Goal: Information Seeking & Learning: Find specific fact

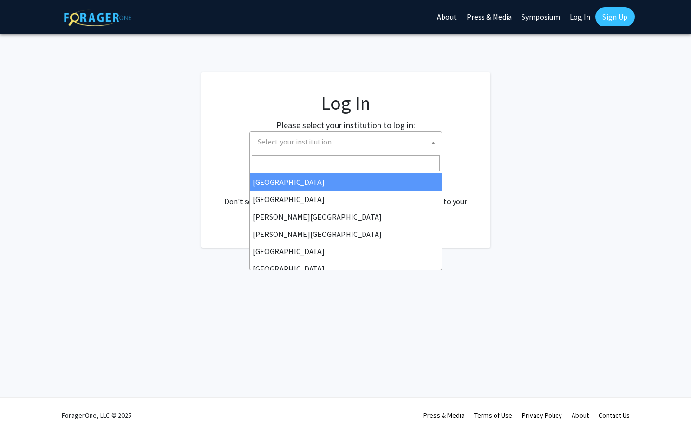
click at [340, 141] on span "Select your institution" at bounding box center [348, 142] width 188 height 20
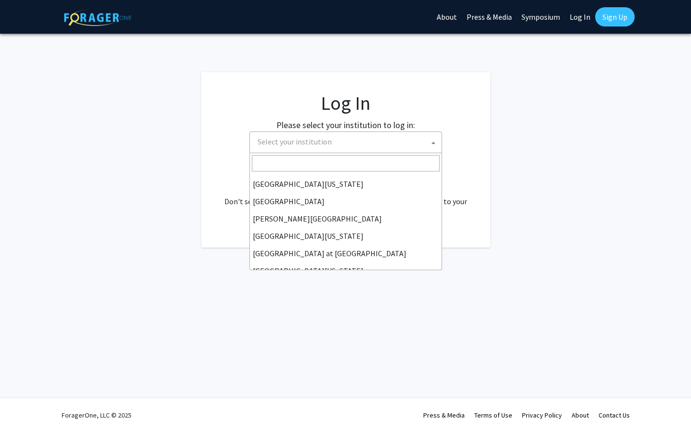
scroll to position [289, 0]
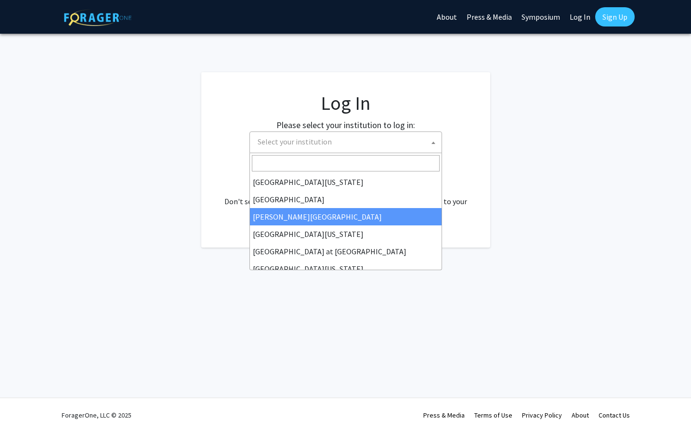
select select "24"
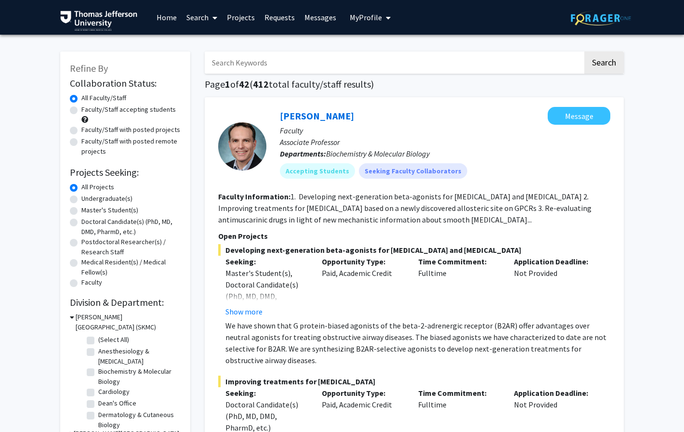
click at [295, 61] on input "Search Keywords" at bounding box center [394, 63] width 378 height 22
click at [584, 52] on button "Search" at bounding box center [603, 63] width 39 height 22
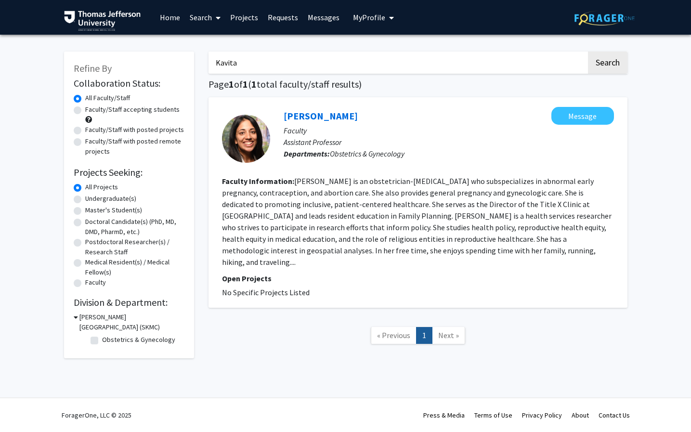
click at [651, 381] on div "Skip navigation Home Search Projects Requests Messages My Profile [PERSON_NAME]…" at bounding box center [345, 216] width 691 height 432
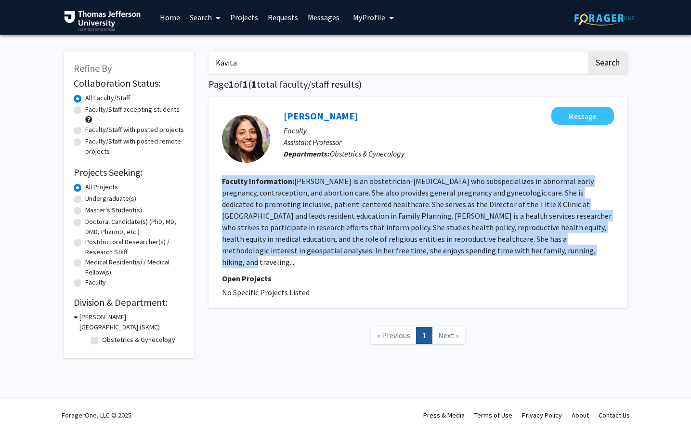
drag, startPoint x: 220, startPoint y: 179, endPoint x: 510, endPoint y: 249, distance: 299.3
click at [510, 249] on div "[PERSON_NAME] Message Faculty Assistant Professor Departments: Obstetrics & Gyn…" at bounding box center [417, 202] width 419 height 210
copy section "Faculty Information: [PERSON_NAME] is an obstetrician-[MEDICAL_DATA] who subspe…"
drag, startPoint x: 656, startPoint y: 190, endPoint x: 645, endPoint y: 197, distance: 13.5
click at [656, 190] on div "Refine By Collaboration Status: Collaboration Status All Faculty/Staff Collabor…" at bounding box center [345, 210] width 691 height 351
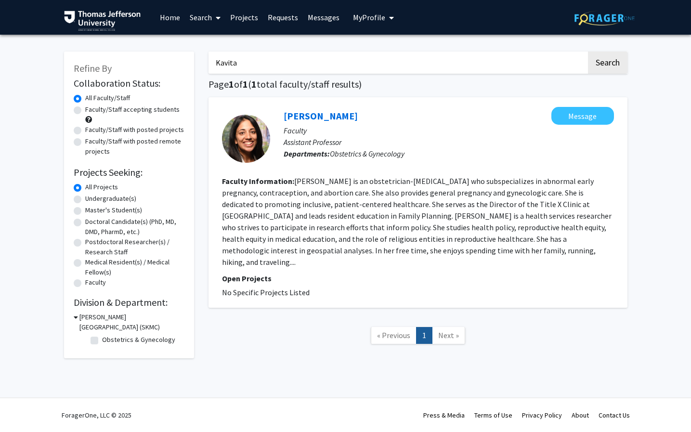
click at [682, 193] on div "Refine By Collaboration Status: Collaboration Status All Faculty/Staff Collabor…" at bounding box center [345, 210] width 691 height 351
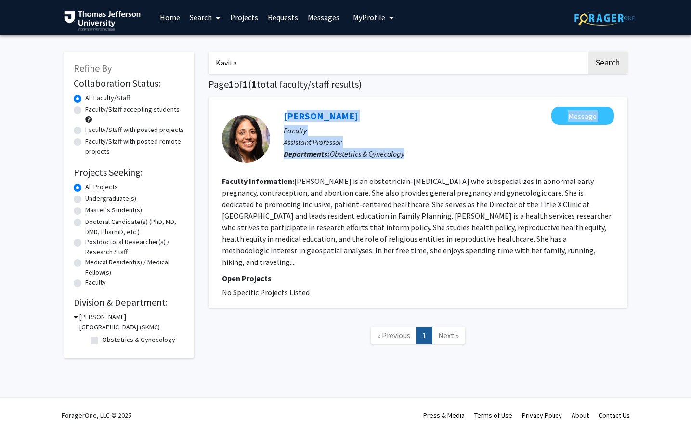
drag, startPoint x: 280, startPoint y: 114, endPoint x: 419, endPoint y: 153, distance: 144.6
click at [419, 153] on div "[PERSON_NAME] Message Faculty Assistant Professor Departments: Obstetrics & Gyn…" at bounding box center [442, 139] width 344 height 64
copy div "[PERSON_NAME] Message Faculty Assistant Professor Departments: Obstetrics & Gyn…"
click at [652, 117] on div "Refine By Collaboration Status: Collaboration Status All Faculty/Staff Collabor…" at bounding box center [345, 210] width 691 height 351
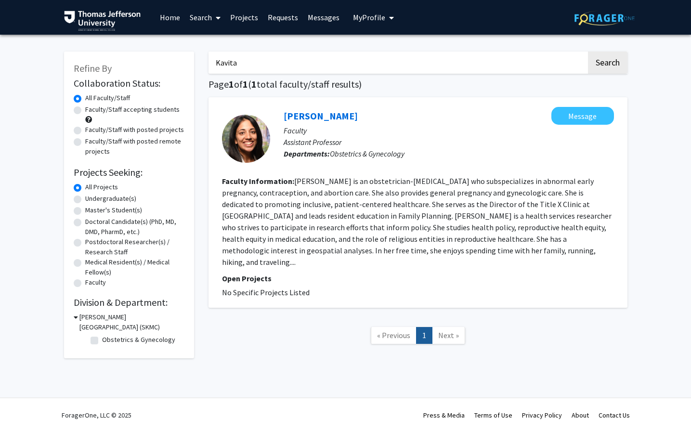
click at [669, 200] on div "Refine By Collaboration Status: Collaboration Status All Faculty/Staff Collabor…" at bounding box center [345, 210] width 691 height 351
click at [258, 58] on input "Kavita" at bounding box center [397, 63] width 378 height 22
drag, startPoint x: 250, startPoint y: 62, endPoint x: 52, endPoint y: 26, distance: 201.0
click at [59, 28] on div "Skip navigation Home Search Projects Requests Messages My Profile [PERSON_NAME]…" at bounding box center [345, 216] width 691 height 432
type input "addiction medicine"
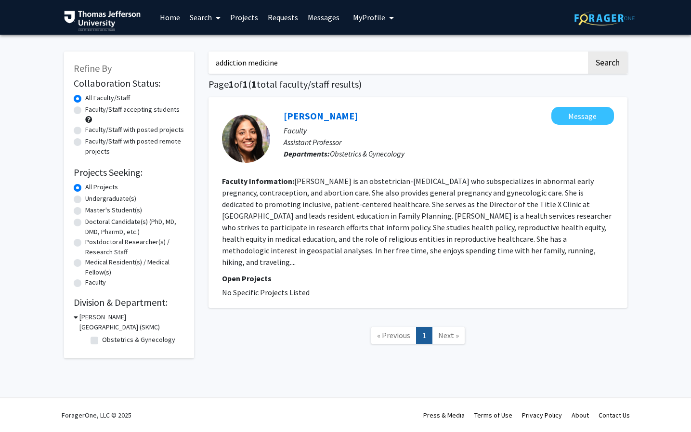
click at [588, 52] on button "Search" at bounding box center [607, 63] width 39 height 22
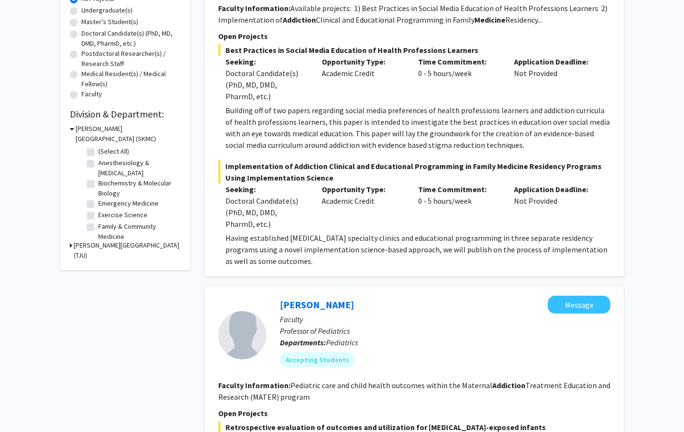
scroll to position [193, 0]
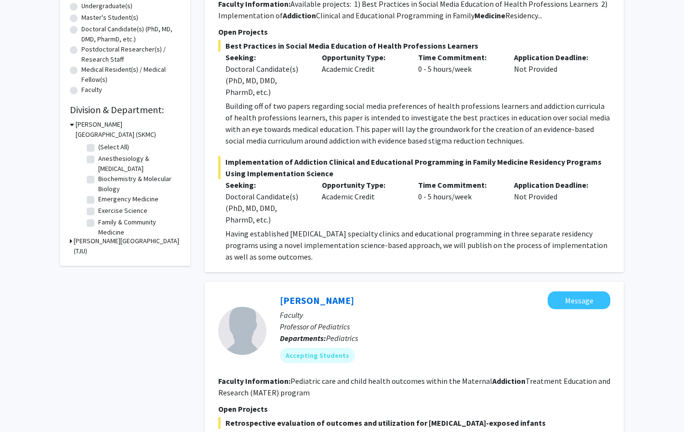
drag, startPoint x: 76, startPoint y: 372, endPoint x: 84, endPoint y: 363, distance: 11.9
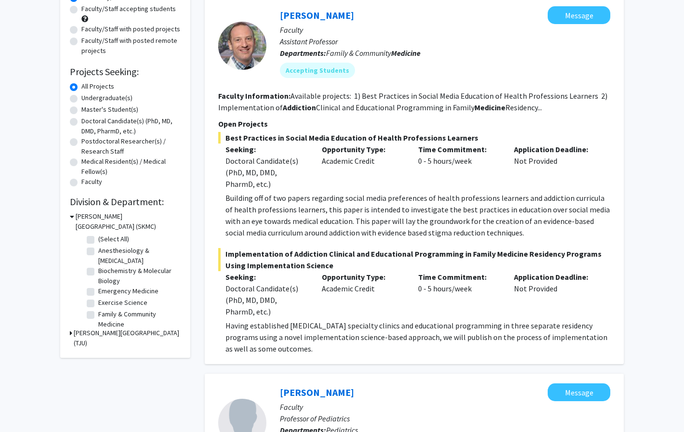
scroll to position [0, 0]
